Goal: Find specific page/section: Find specific page/section

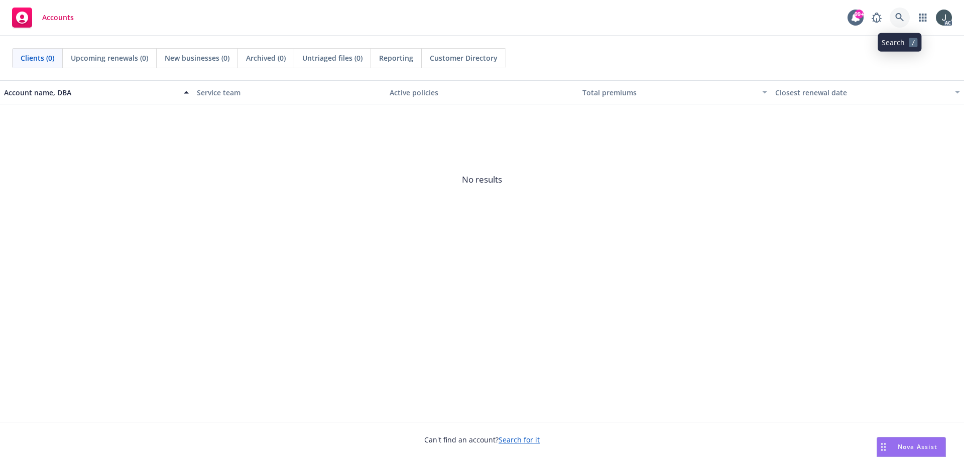
click at [901, 14] on icon at bounding box center [899, 17] width 9 height 9
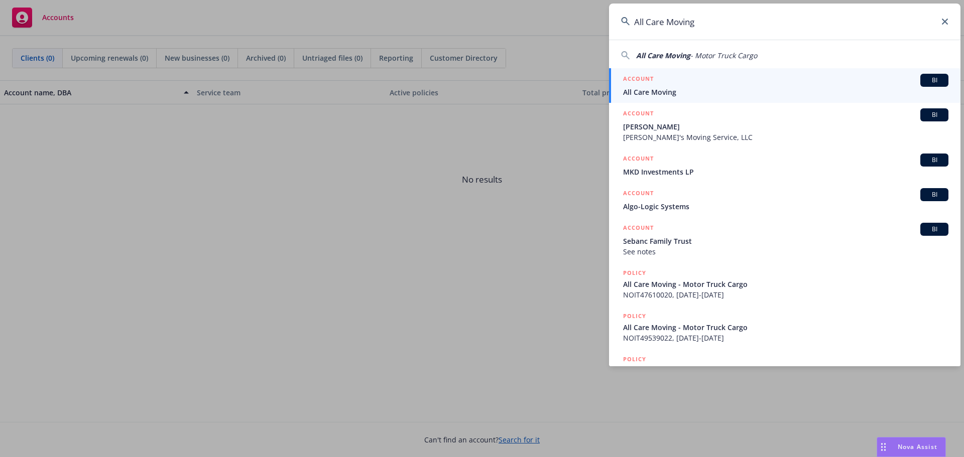
type input "All Care Moving"
click at [706, 88] on span "All Care Moving" at bounding box center [785, 92] width 325 height 11
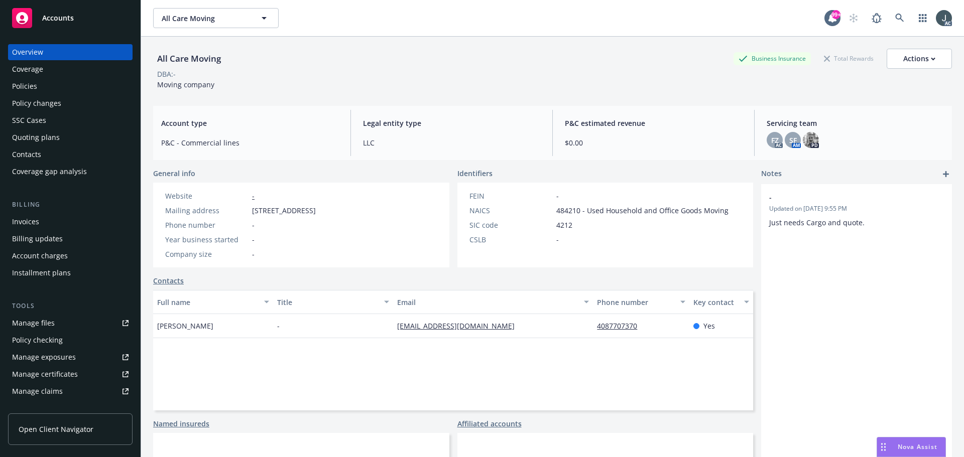
click at [15, 88] on div "Policies" at bounding box center [24, 86] width 25 height 16
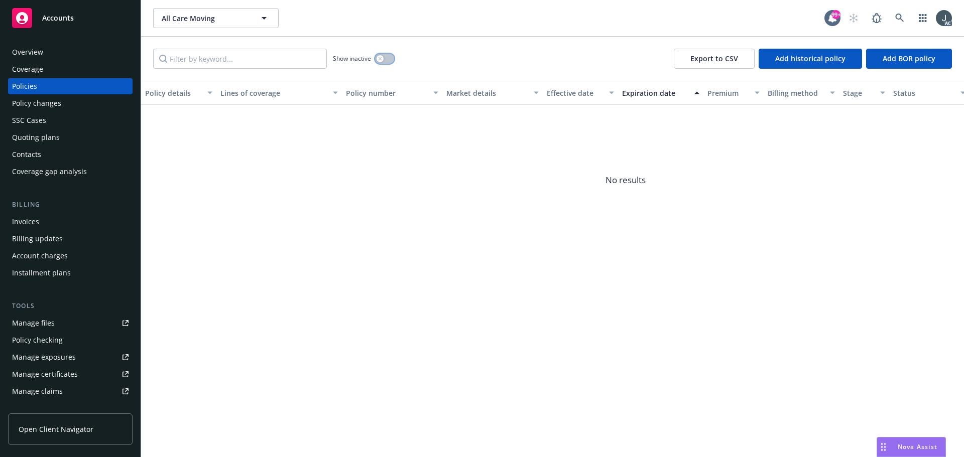
click at [384, 57] on button "button" at bounding box center [384, 59] width 19 height 10
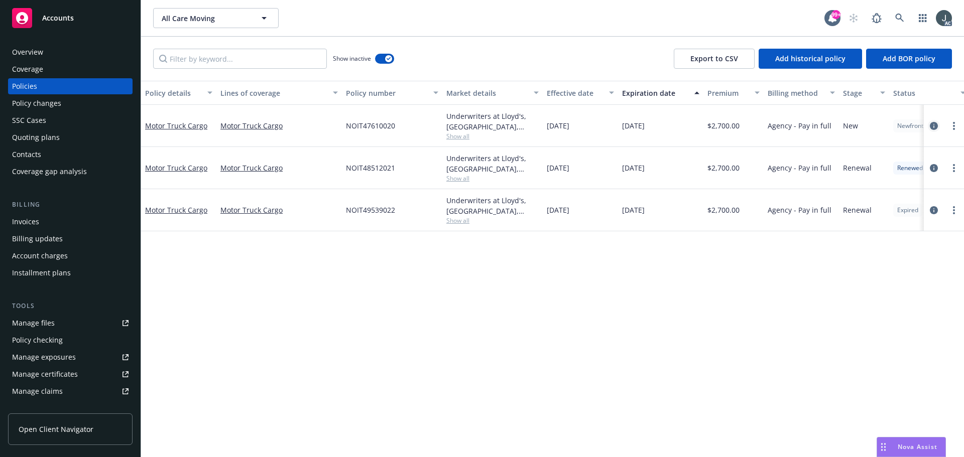
click at [930, 126] on icon "circleInformation" at bounding box center [934, 126] width 8 height 8
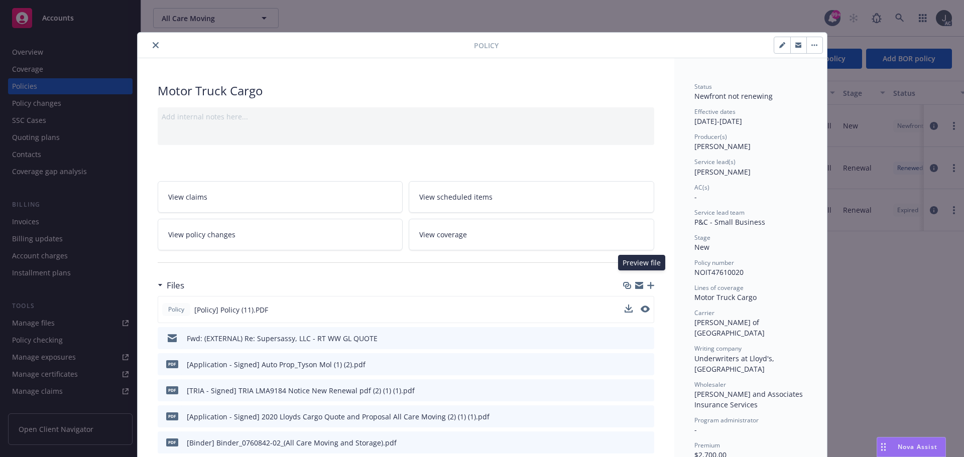
scroll to position [50, 0]
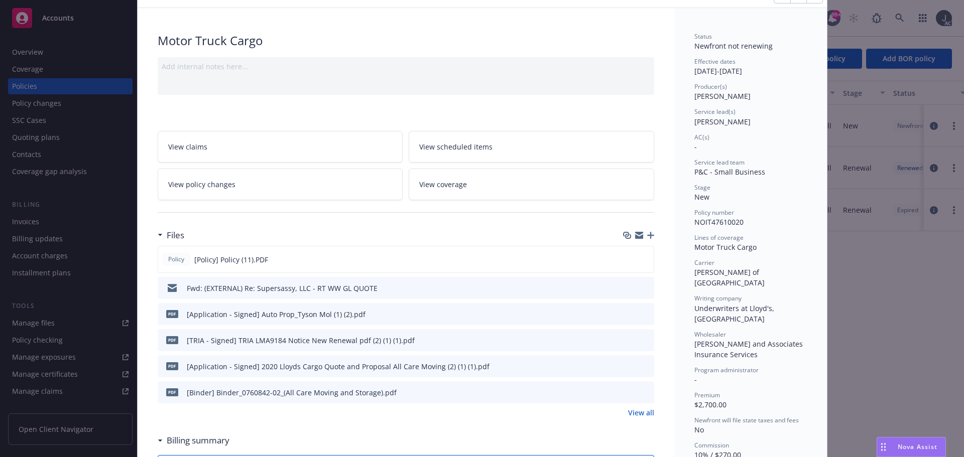
click at [634, 413] on link "View all" at bounding box center [641, 413] width 26 height 11
